Goal: Transaction & Acquisition: Purchase product/service

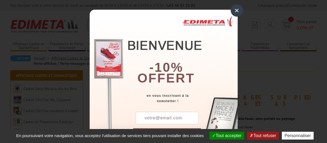
click at [234, 9] on div "×" at bounding box center [236, 10] width 12 height 12
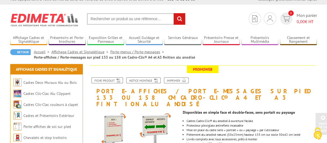
scroll to position [5, 0]
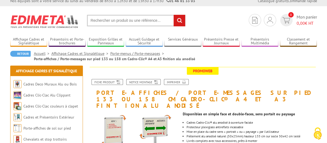
click at [119, 18] on input "text" at bounding box center [136, 21] width 98 height 12
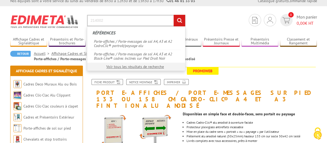
type input "214002"
click at [180, 18] on input "rechercher" at bounding box center [179, 21] width 12 height 12
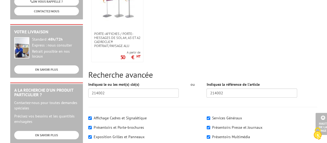
scroll to position [114, 0]
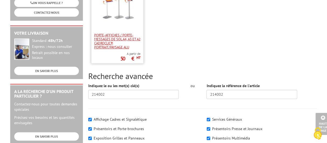
click at [124, 38] on span "Porte-affiches / Porte-messages de sol A4, A3 et A2 CadroClic® portrait/paysage…" at bounding box center [117, 41] width 46 height 16
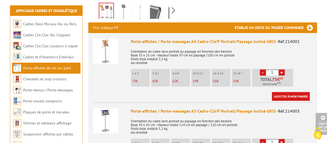
scroll to position [197, 0]
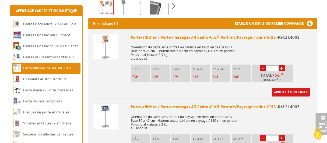
click at [280, 65] on link "+" at bounding box center [281, 68] width 6 height 6
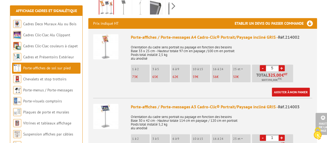
type input "6"
